Goal: Task Accomplishment & Management: Manage account settings

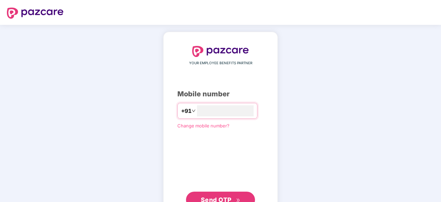
type input "**********"
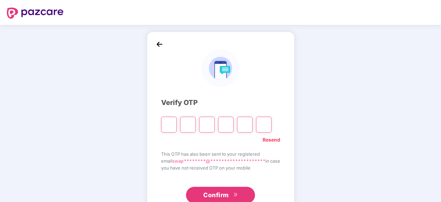
type input "*"
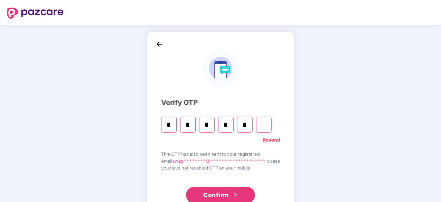
type input "*"
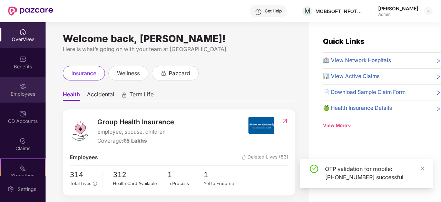
click at [25, 89] on div "Employees" at bounding box center [23, 90] width 46 height 26
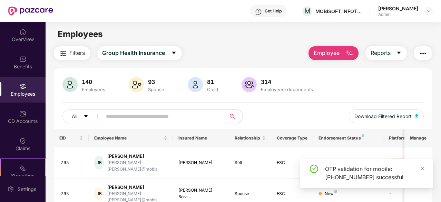
click at [130, 118] on input "text" at bounding box center [161, 116] width 111 height 10
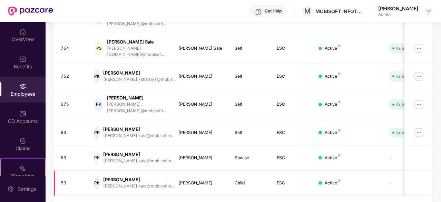
scroll to position [7, 0]
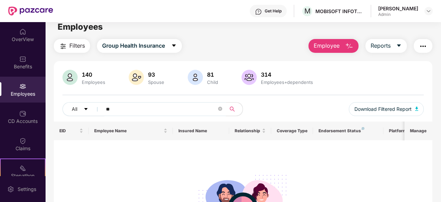
type input "*"
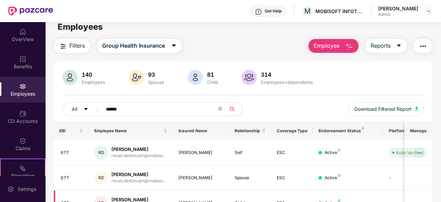
scroll to position [42, 0]
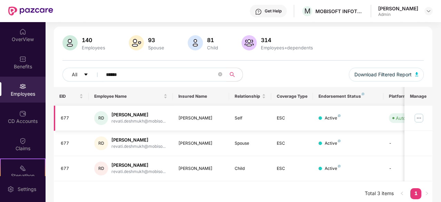
type input "******"
click at [420, 118] on img at bounding box center [419, 118] width 11 height 11
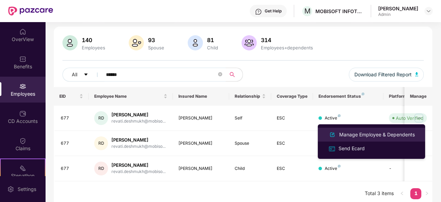
click at [375, 132] on div "Manage Employee & Dependents" at bounding box center [377, 135] width 78 height 8
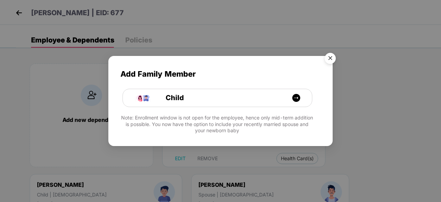
click at [330, 60] on img "Close" at bounding box center [330, 59] width 19 height 19
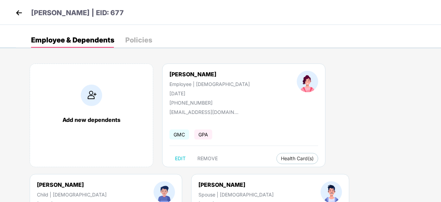
scroll to position [35, 0]
